Goal: Task Accomplishment & Management: Complete application form

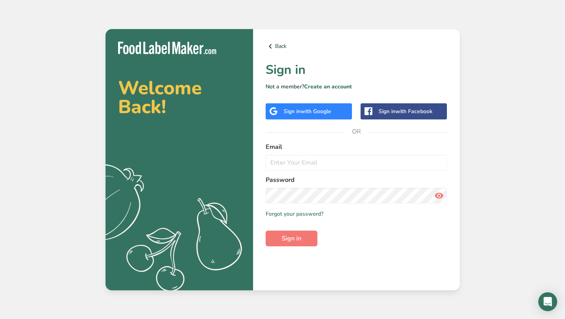
click at [311, 112] on span "with Google" at bounding box center [316, 111] width 31 height 7
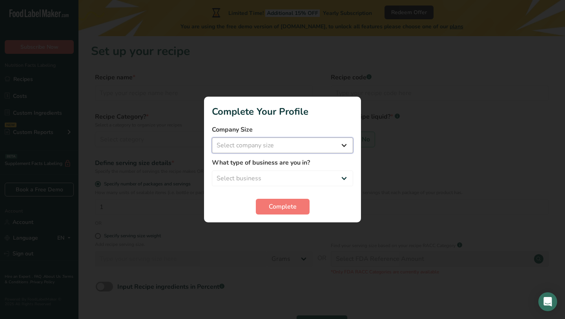
click at [312, 144] on select "Select company size Fewer than 10 Employees 10 to 50 Employees 51 to 500 Employ…" at bounding box center [282, 145] width 141 height 16
select select "2"
click at [309, 173] on select "Select business Packaged Food Manufacturer Restaurant & Cafe Bakery Meal Plans …" at bounding box center [282, 178] width 141 height 16
select select "2"
click at [299, 200] on button "Complete" at bounding box center [283, 207] width 54 height 16
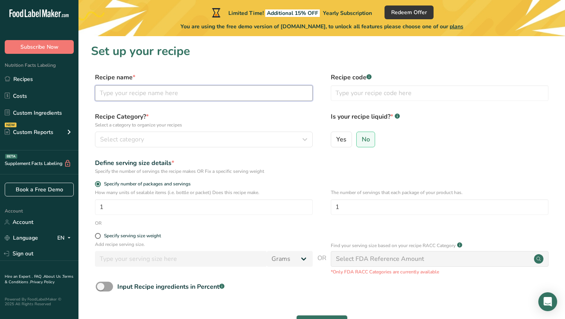
click at [205, 90] on input "text" at bounding box center [204, 93] width 218 height 16
click at [230, 84] on div "Recipe name *" at bounding box center [204, 87] width 218 height 28
click at [226, 96] on input "text" at bounding box center [204, 93] width 218 height 16
type input "Banana Pudding Cup"
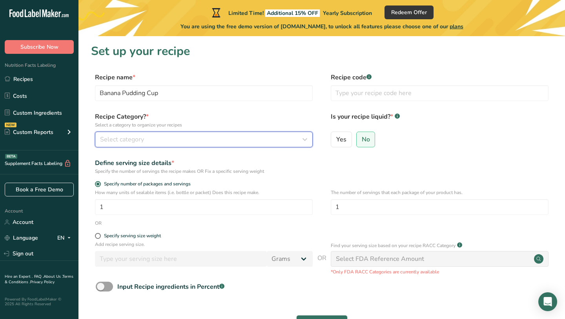
click at [186, 137] on div "Select category" at bounding box center [201, 139] width 203 height 9
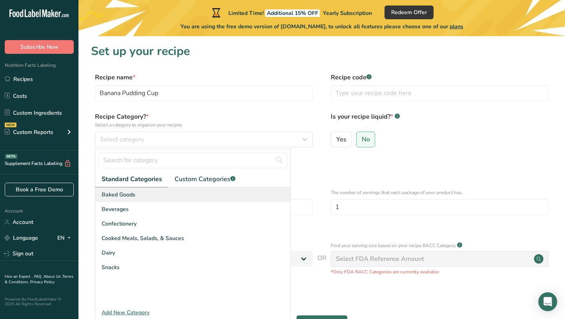
click at [185, 188] on div "Baked Goods" at bounding box center [192, 194] width 195 height 15
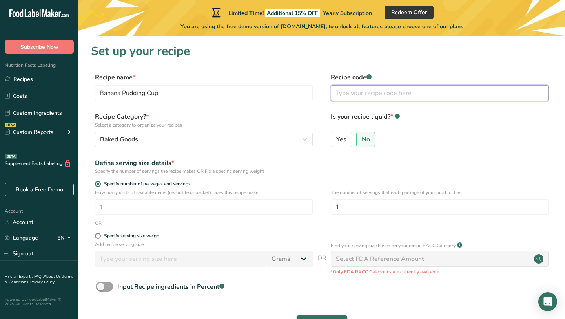
click at [359, 99] on input "text" at bounding box center [440, 93] width 218 height 16
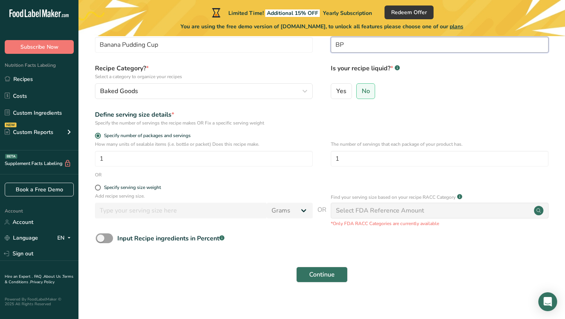
scroll to position [54, 0]
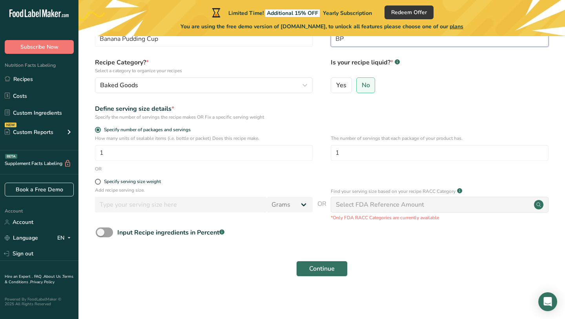
type input "BP"
click at [100, 230] on span at bounding box center [104, 232] width 17 height 10
click at [100, 230] on input "Input Recipe ingredients in Percent .a-a{fill:#347362;}.b-a{fill:#fff;}" at bounding box center [98, 232] width 5 height 5
checkbox input "true"
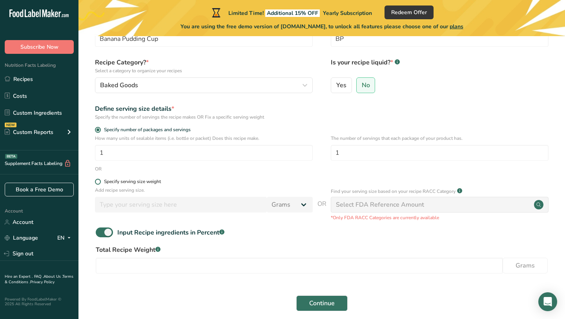
click at [97, 182] on span at bounding box center [98, 182] width 6 height 6
click at [97, 182] on input "Specify serving size weight" at bounding box center [97, 181] width 5 height 5
radio input "true"
radio input "false"
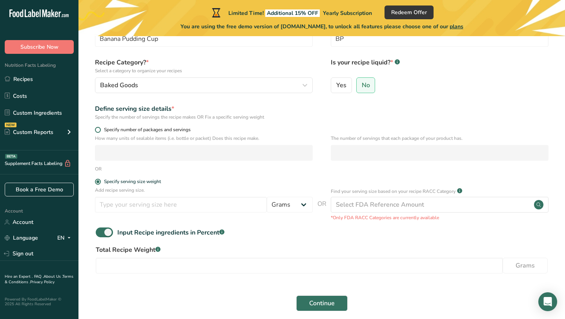
click at [156, 130] on span "Specify number of packages and servings" at bounding box center [146, 130] width 90 height 6
click at [100, 130] on input "Specify number of packages and servings" at bounding box center [97, 129] width 5 height 5
radio input "true"
radio input "false"
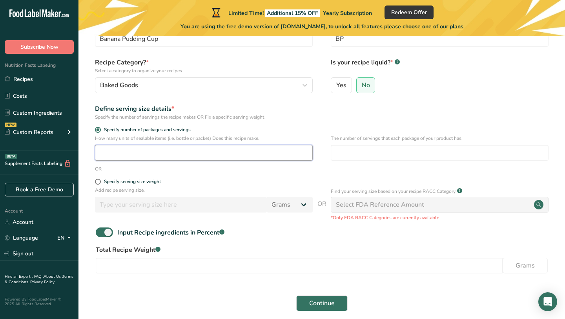
click at [159, 152] on input "number" at bounding box center [204, 153] width 218 height 16
click at [218, 149] on input "number" at bounding box center [204, 153] width 218 height 16
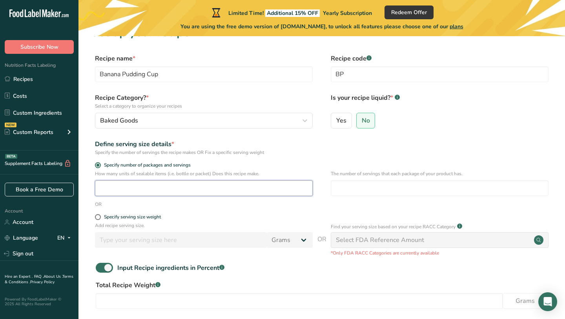
scroll to position [17, 0]
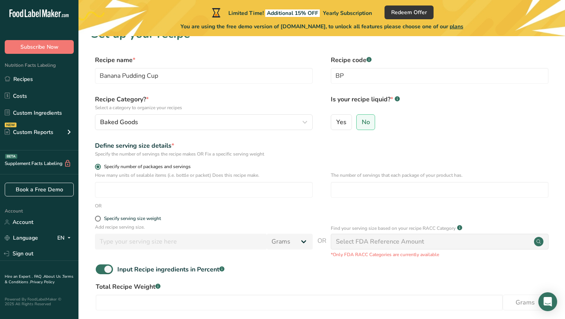
click at [168, 168] on span "Specify number of packages and servings" at bounding box center [146, 167] width 90 height 6
click at [100, 168] on input "Specify number of packages and servings" at bounding box center [97, 166] width 5 height 5
click at [102, 268] on span at bounding box center [104, 269] width 17 height 10
click at [101, 268] on input "Input Recipe ingredients in Percent .a-a{fill:#347362;}.b-a{fill:#fff;}" at bounding box center [98, 269] width 5 height 5
checkbox input "false"
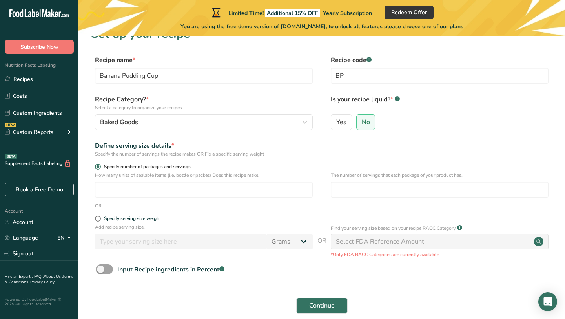
click at [102, 166] on span "Specify number of packages and servings" at bounding box center [146, 167] width 90 height 6
click at [100, 166] on input "Specify number of packages and servings" at bounding box center [97, 166] width 5 height 5
click at [192, 196] on input "number" at bounding box center [204, 190] width 218 height 16
type input "1"
click at [315, 305] on span "Continue" at bounding box center [322, 305] width 26 height 9
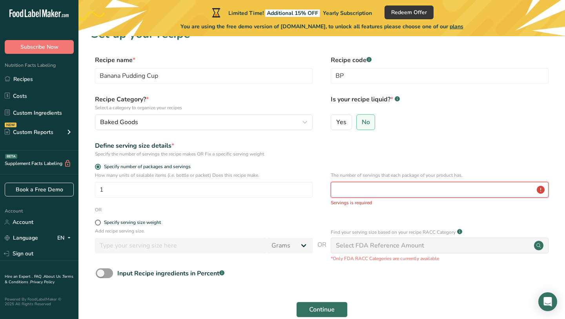
click at [356, 189] on input "number" at bounding box center [440, 190] width 218 height 16
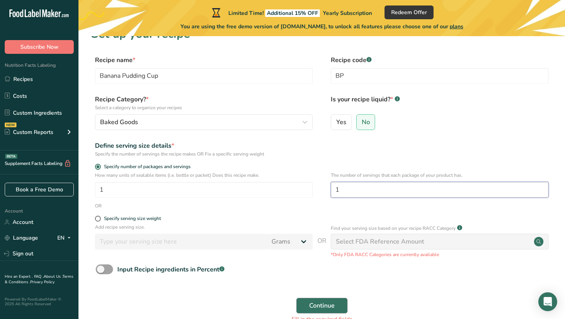
type input "1"
click at [318, 305] on span "Continue" at bounding box center [322, 305] width 26 height 9
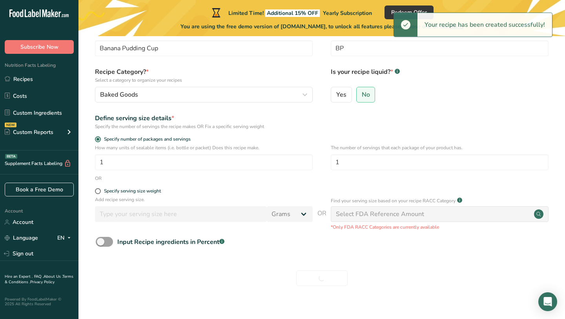
scroll to position [54, 0]
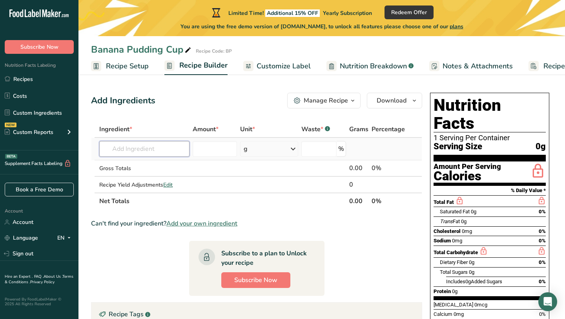
click at [168, 146] on input "text" at bounding box center [144, 149] width 90 height 16
click at [215, 148] on input "number" at bounding box center [215, 149] width 44 height 16
click at [279, 149] on div "g" at bounding box center [269, 149] width 58 height 16
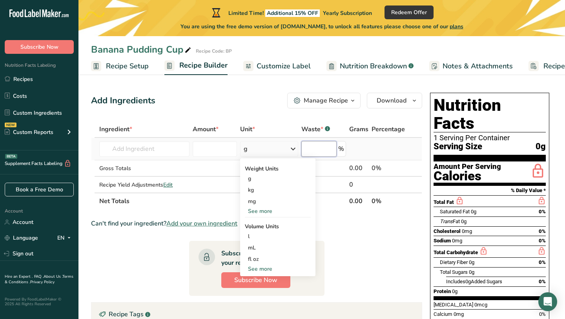
click at [316, 147] on input "number" at bounding box center [319, 149] width 35 height 16
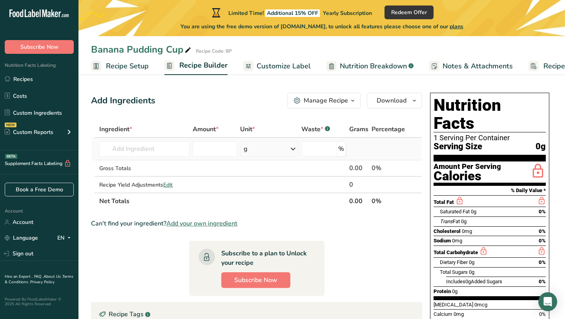
click at [290, 149] on icon at bounding box center [293, 149] width 9 height 14
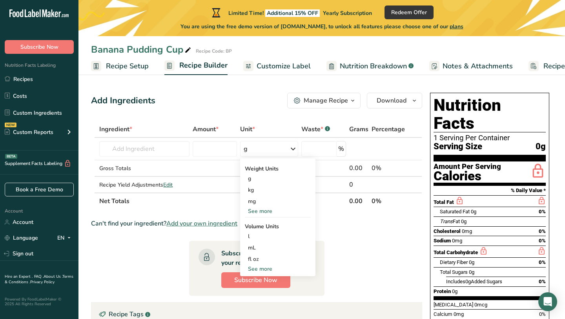
click at [351, 218] on section "Ingredient * Amount * Unit * Waste * .a-a{fill:#347362;}.b-a{fill:#fff;} Grams …" at bounding box center [256, 270] width 331 height 298
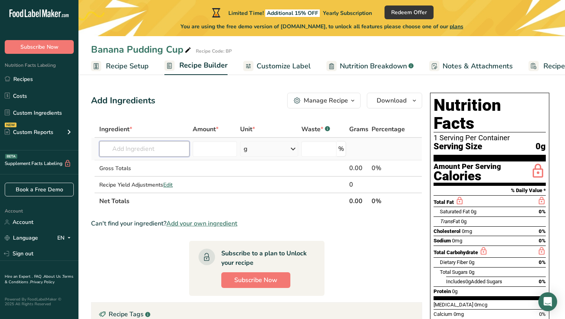
click at [163, 148] on input "text" at bounding box center [144, 149] width 90 height 16
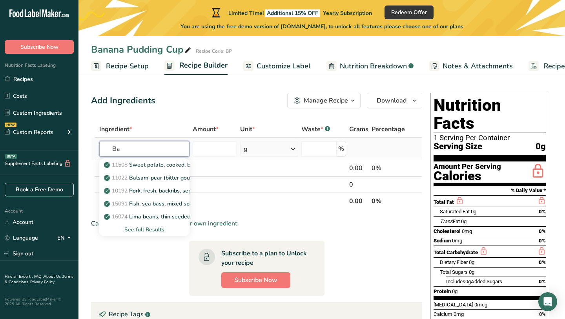
type input "B"
type input "O"
click at [172, 166] on p "19122 Puddings, banana, dry mix, regular, prepared with 2% milk" at bounding box center [191, 165] width 170 height 8
type input "Puddings, banana, dry mix, regular, prepared with 2% milk"
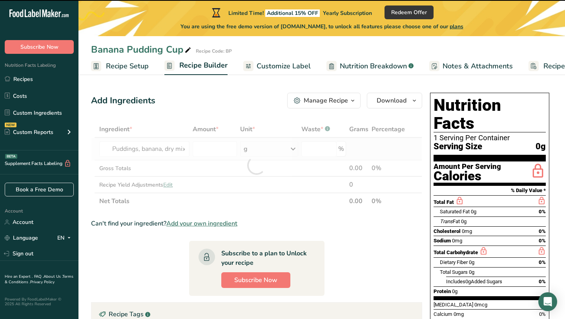
type input "0"
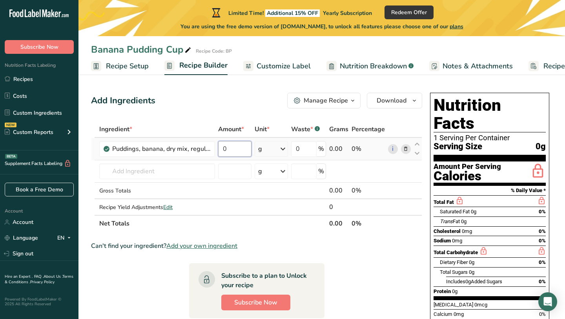
click at [234, 156] on input "0" at bounding box center [234, 149] width 33 height 16
type input "0"
